Goal: Task Accomplishment & Management: Complete application form

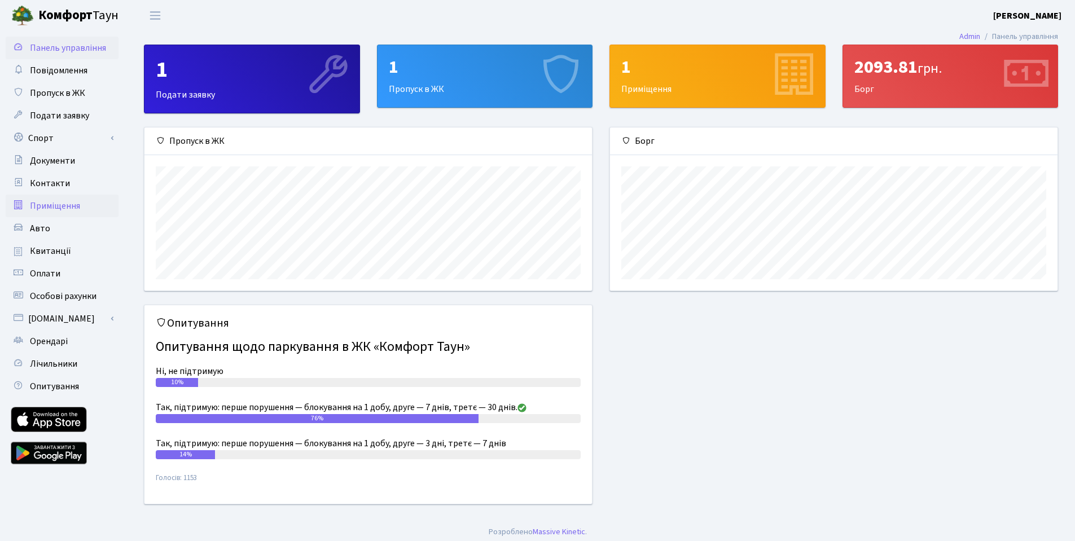
scroll to position [163, 447]
click at [428, 81] on div "1 Пропуск в ЖК" at bounding box center [484, 76] width 215 height 62
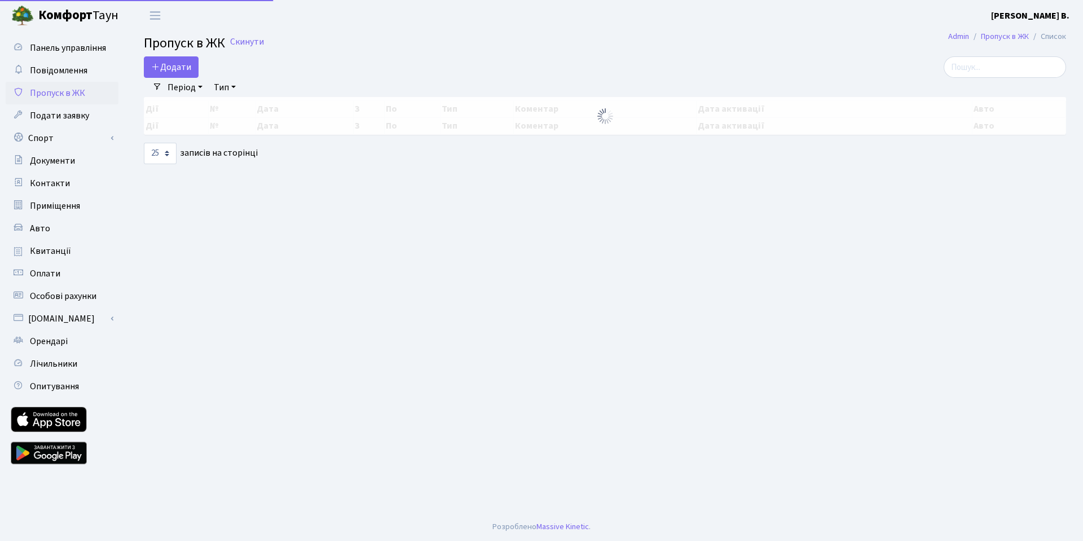
select select "25"
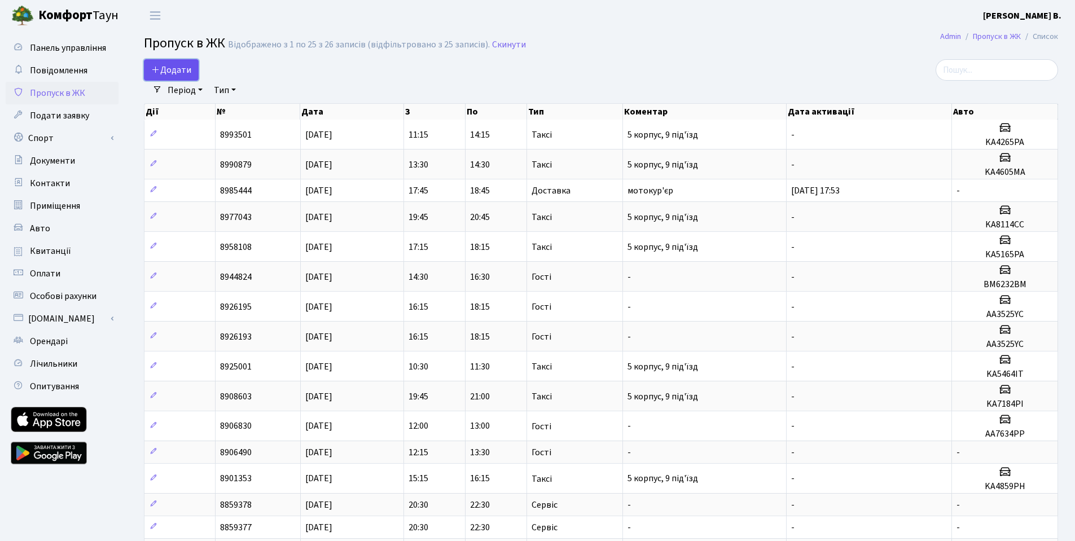
click at [173, 70] on span "Додати" at bounding box center [171, 70] width 40 height 12
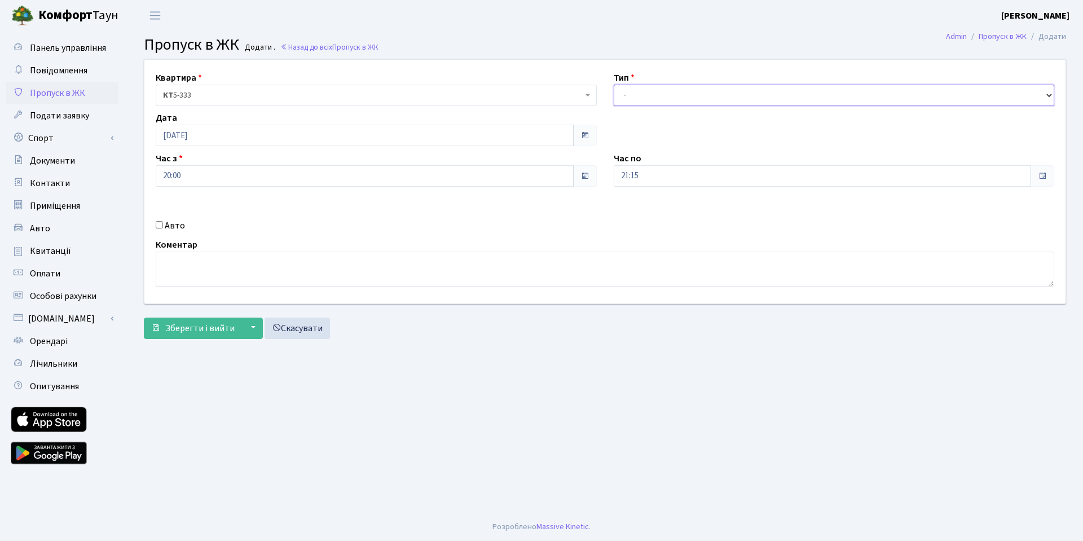
click at [630, 95] on select "- Доставка Таксі Гості Сервіс" at bounding box center [834, 95] width 441 height 21
select select "2"
click at [614, 85] on select "- Доставка Таксі Гості Сервіс" at bounding box center [834, 95] width 441 height 21
click at [181, 226] on label "Авто" at bounding box center [175, 226] width 20 height 14
click at [163, 226] on input "Авто" at bounding box center [159, 224] width 7 height 7
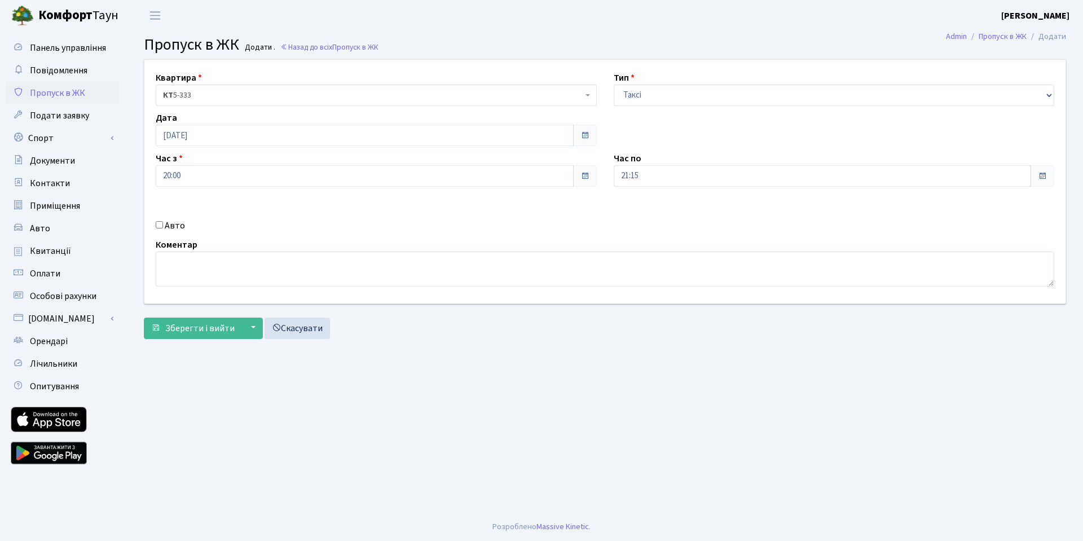
checkbox input "true"
paste input "AA2543PE"
type input "AA2543PE"
click at [218, 340] on div "Квартира <b>КТ</b>&nbsp;&nbsp;&nbsp;&nbsp;5-333 КТ 5-333 Тип - Доставка Таксі Г…" at bounding box center [604, 201] width 939 height 285
click at [211, 333] on span "Зберегти і вийти" at bounding box center [199, 328] width 69 height 12
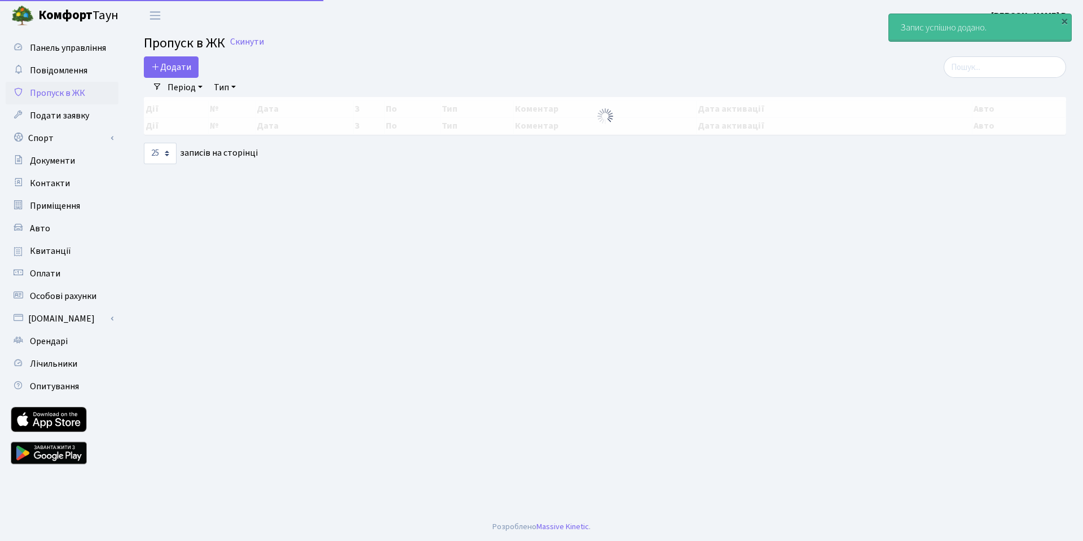
select select "25"
